Goal: Check status: Check status

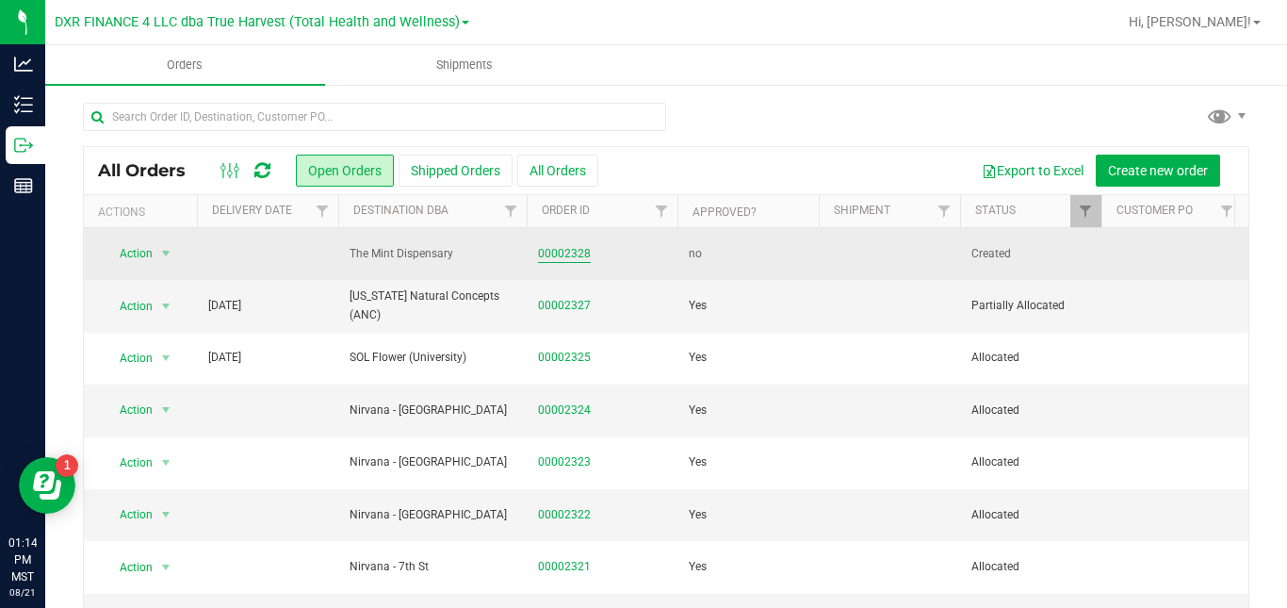
click at [554, 260] on link "00002328" at bounding box center [564, 254] width 53 height 18
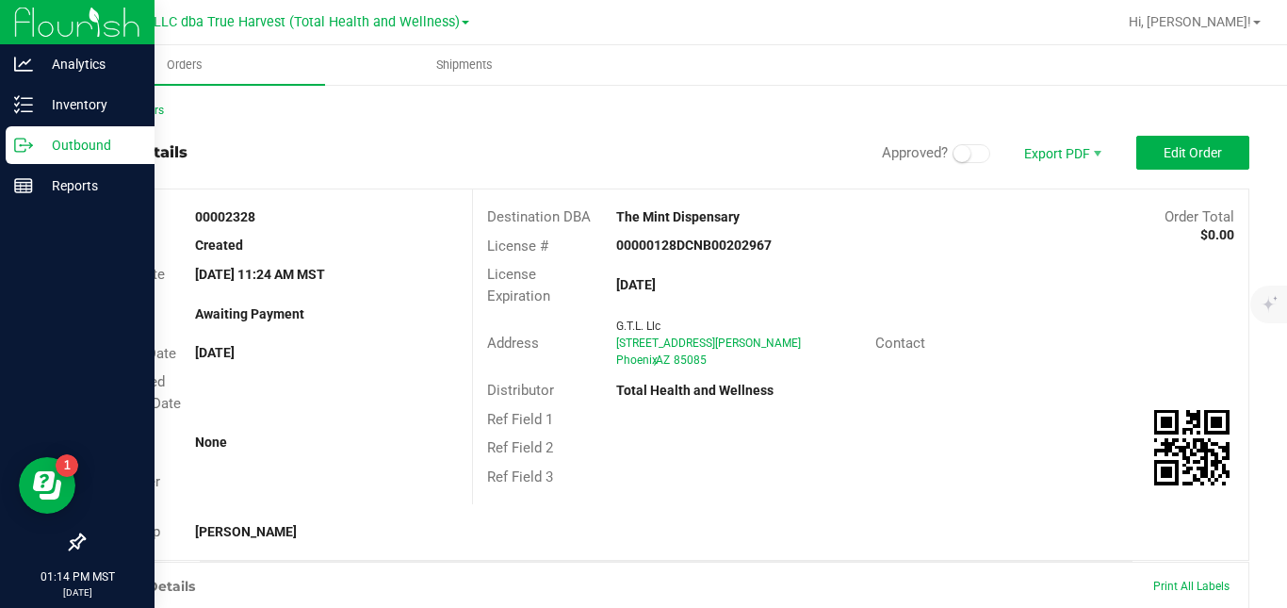
click at [33, 142] on p "Outbound" at bounding box center [89, 145] width 113 height 23
